Goal: Task Accomplishment & Management: Use online tool/utility

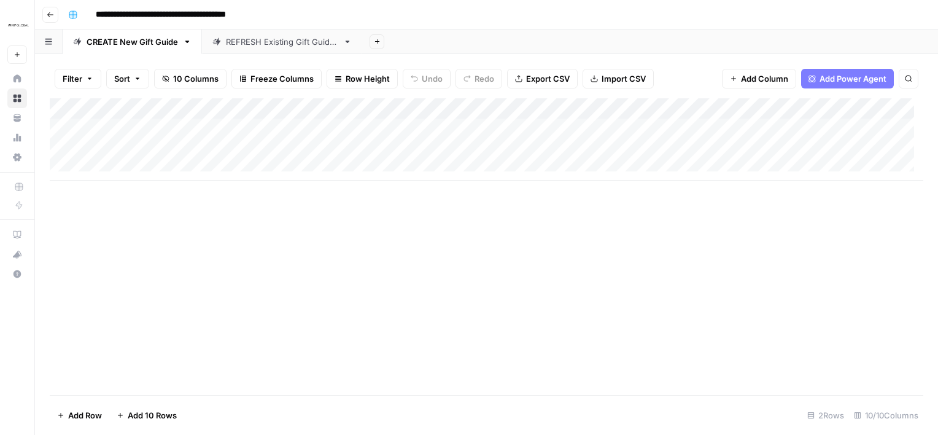
click at [275, 47] on link "REFRESH Existing Gift Guides" at bounding box center [282, 41] width 160 height 25
click at [117, 41] on div "CREATE New Gift Guide" at bounding box center [132, 42] width 91 height 12
click at [47, 14] on icon "button" at bounding box center [50, 14] width 7 height 7
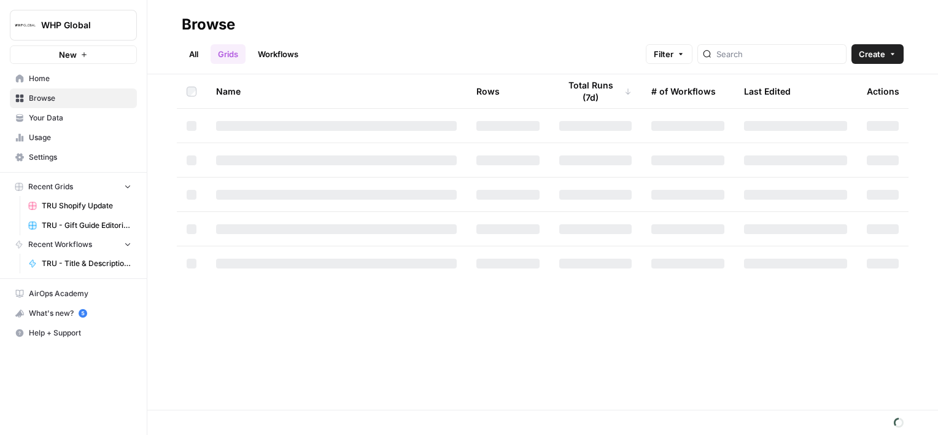
click at [71, 200] on span "TRU Shopify Update" at bounding box center [87, 205] width 90 height 11
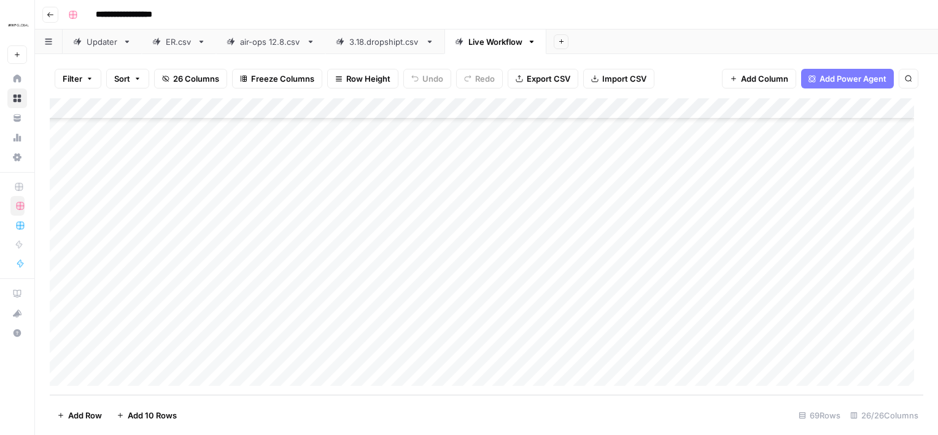
scroll to position [1193, 0]
click at [135, 378] on div "Add Column" at bounding box center [487, 246] width 874 height 297
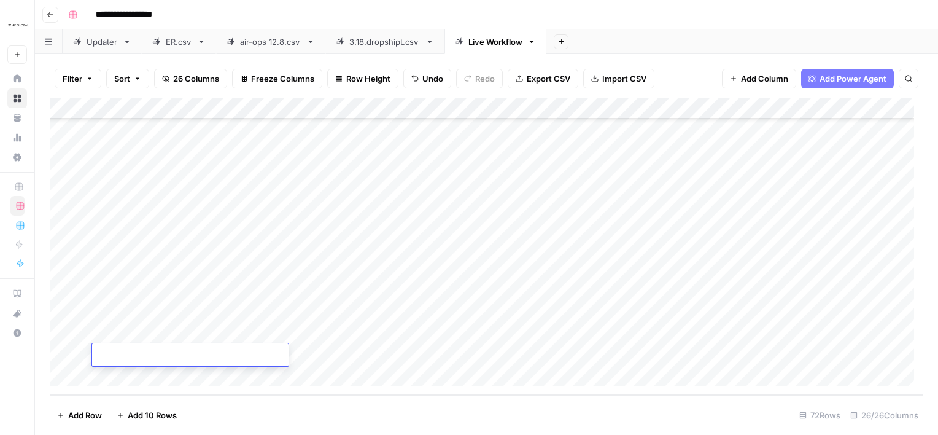
click at [135, 378] on div "Add Column" at bounding box center [487, 246] width 874 height 297
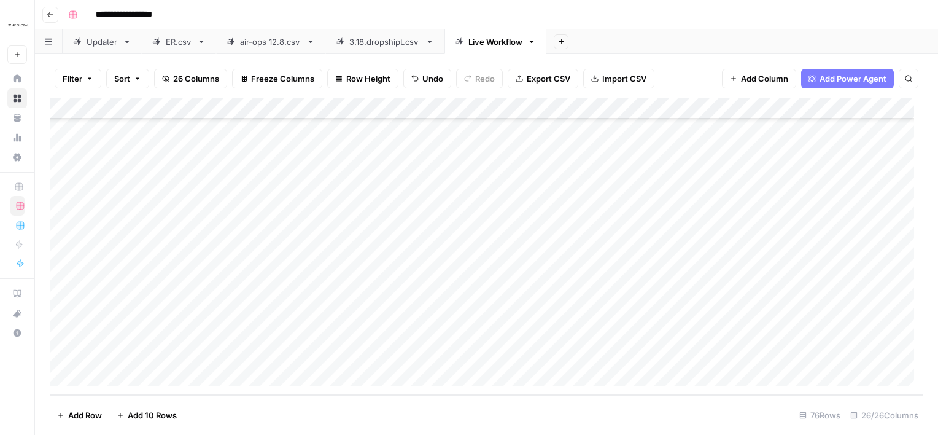
click at [135, 378] on div "Add Column" at bounding box center [487, 246] width 874 height 297
click at [489, 187] on div "Add Column" at bounding box center [487, 246] width 874 height 297
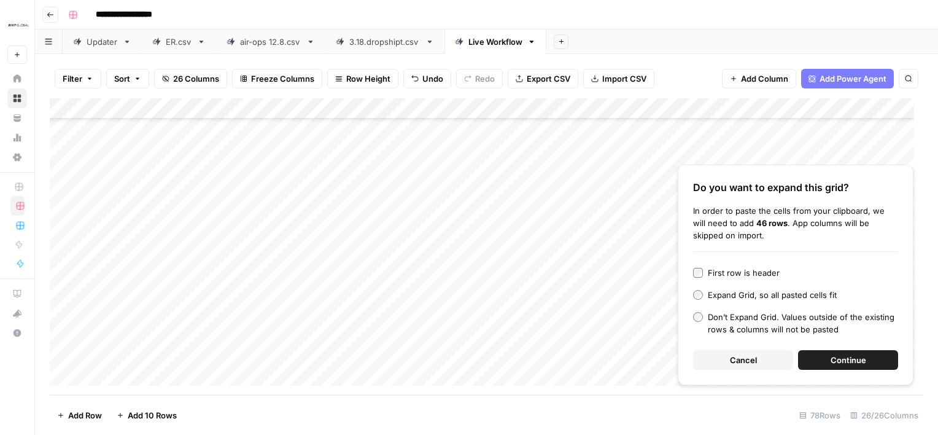
click at [837, 360] on span "Continue" at bounding box center [849, 360] width 36 height 12
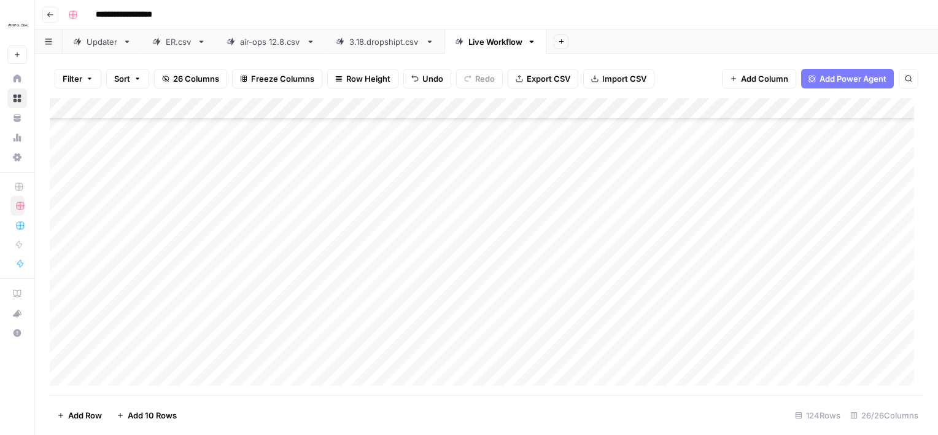
scroll to position [1373, 0]
click at [194, 202] on div "Add Column" at bounding box center [487, 246] width 874 height 297
click at [923, 52] on div "Add Sheet" at bounding box center [742, 41] width 392 height 25
click at [342, 188] on div "Add Column" at bounding box center [487, 246] width 874 height 297
click at [63, 193] on div "Add Column" at bounding box center [487, 246] width 874 height 297
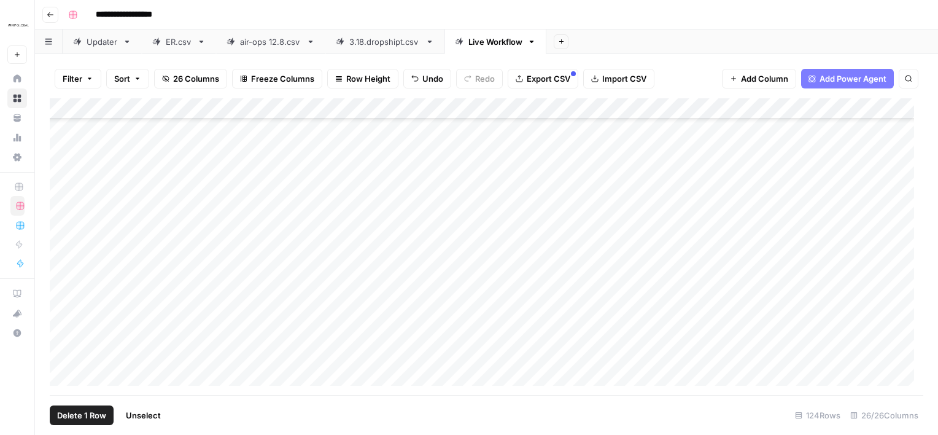
scroll to position [2342, 0]
click at [471, 360] on div "Add Column" at bounding box center [487, 246] width 874 height 297
click at [489, 335] on div "Add Column" at bounding box center [487, 246] width 874 height 297
drag, startPoint x: 478, startPoint y: 344, endPoint x: 478, endPoint y: 351, distance: 6.8
click at [478, 351] on div "Add Column" at bounding box center [487, 246] width 874 height 297
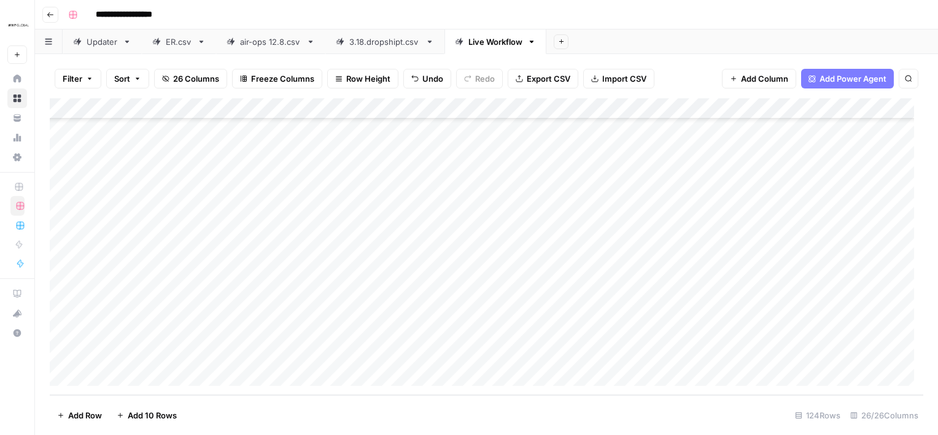
click at [513, 331] on div "Add Column" at bounding box center [487, 246] width 874 height 297
click at [687, 17] on div "**********" at bounding box center [494, 15] width 863 height 20
click at [526, 356] on div "Add Column" at bounding box center [487, 246] width 874 height 297
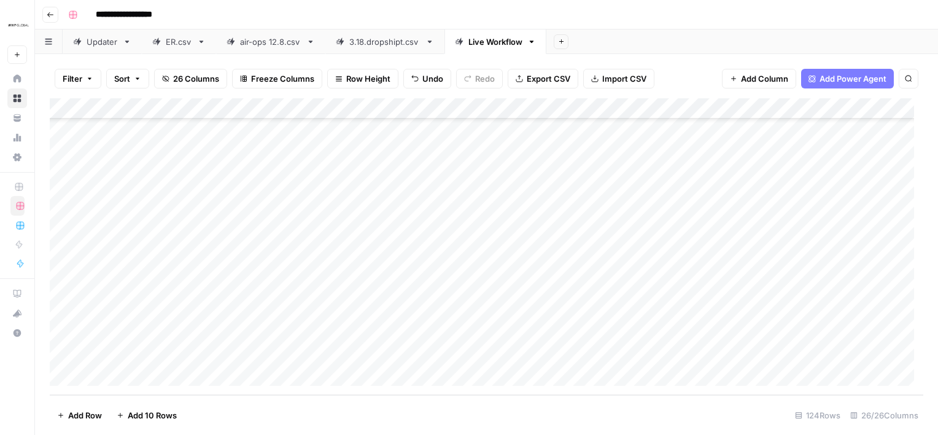
click at [503, 335] on div "Add Column" at bounding box center [487, 246] width 874 height 297
click at [190, 149] on div "Add Column" at bounding box center [487, 246] width 874 height 297
click at [65, 147] on div "Add Column" at bounding box center [487, 246] width 874 height 297
click at [84, 422] on button "Delete 1 Row" at bounding box center [82, 415] width 64 height 20
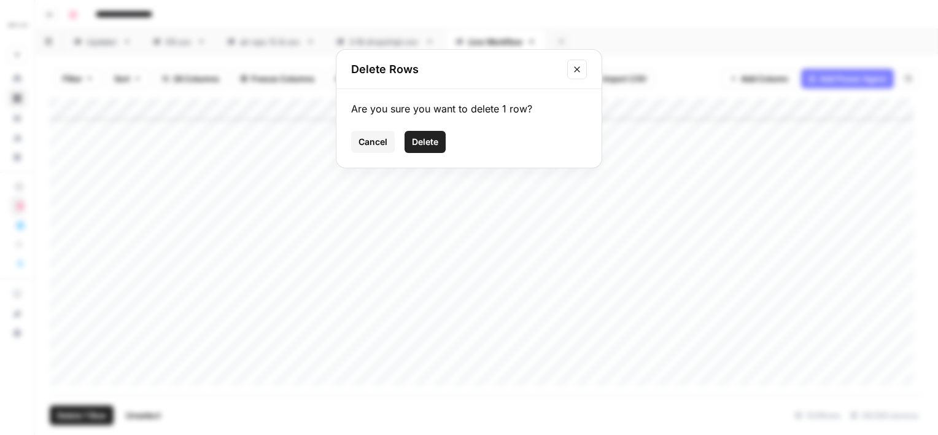
click at [419, 138] on span "Delete" at bounding box center [425, 142] width 26 height 12
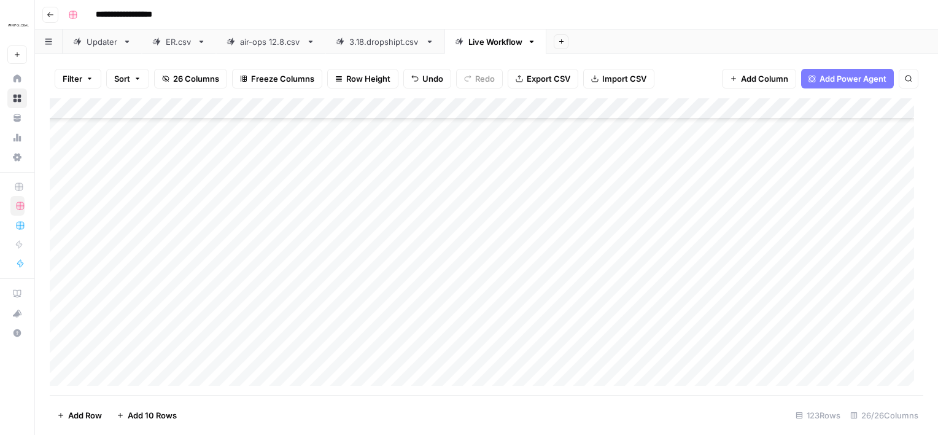
click at [176, 148] on div "Add Column" at bounding box center [487, 246] width 874 height 297
click at [64, 143] on div "Add Column" at bounding box center [487, 246] width 874 height 297
click at [199, 246] on div "Add Column" at bounding box center [487, 246] width 874 height 297
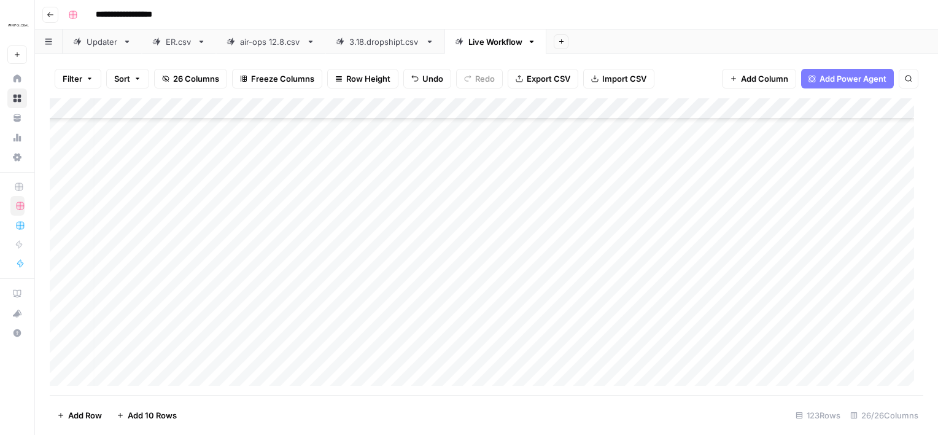
click at [333, 270] on div "Add Column" at bounding box center [487, 246] width 874 height 297
click at [148, 199] on div "Add Column" at bounding box center [487, 246] width 874 height 297
click at [64, 197] on div "Add Column" at bounding box center [487, 246] width 874 height 297
click at [63, 286] on div "Add Column" at bounding box center [487, 246] width 874 height 297
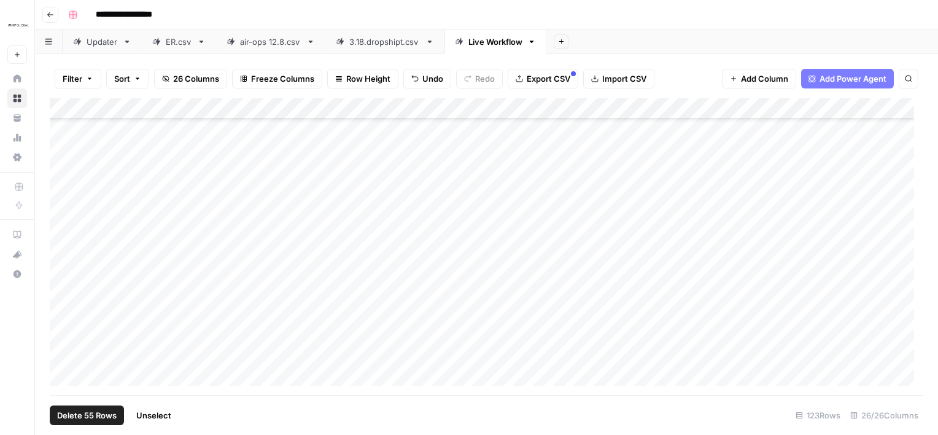
scroll to position [570, 4]
click at [758, 111] on div "Add Column" at bounding box center [487, 246] width 874 height 297
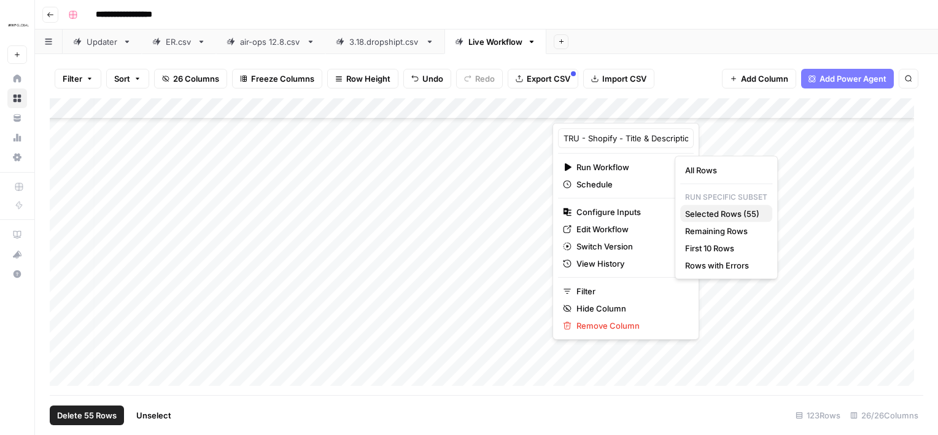
click at [731, 215] on span "Selected Rows (55)" at bounding box center [723, 214] width 77 height 12
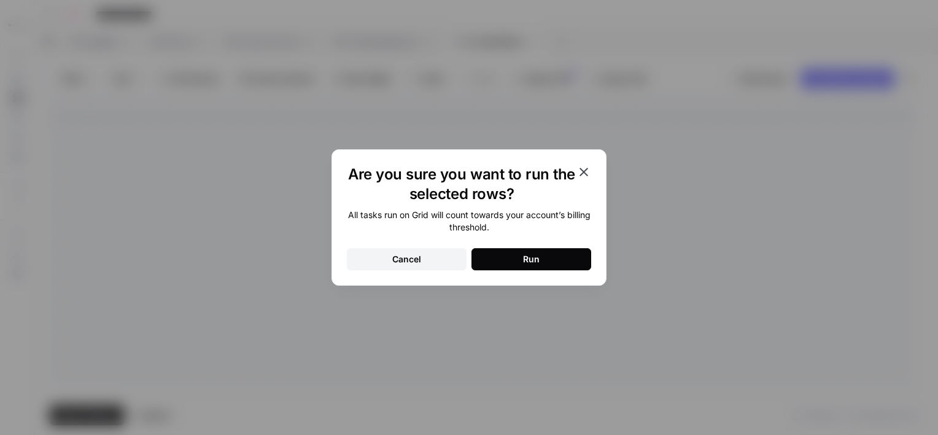
click at [537, 262] on div "Run" at bounding box center [531, 259] width 17 height 12
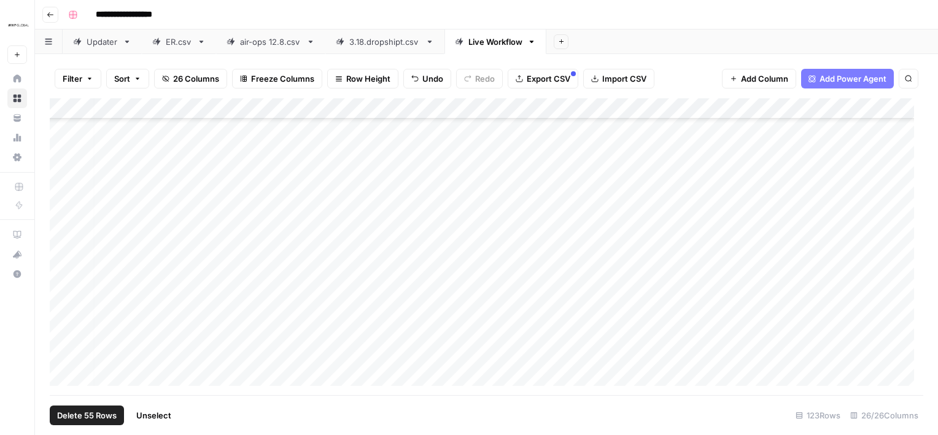
click at [38, 316] on div "Filter Sort 26 Columns Freeze Columns Row Height Undo Redo Export CSV Import CS…" at bounding box center [486, 244] width 903 height 381
